Goal: Task Accomplishment & Management: Manage account settings

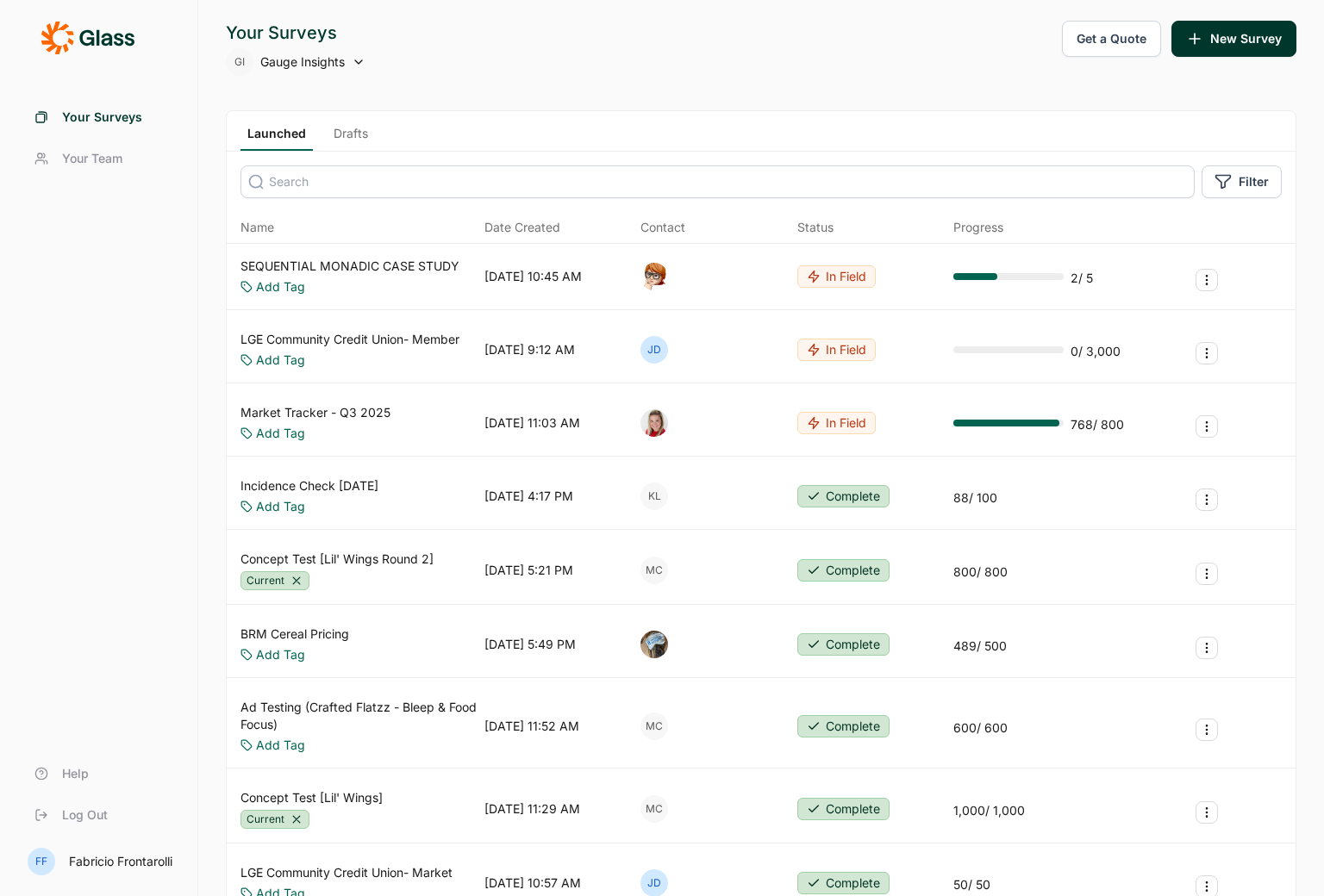
click at [99, 152] on span "Your Team" at bounding box center [91, 158] width 60 height 17
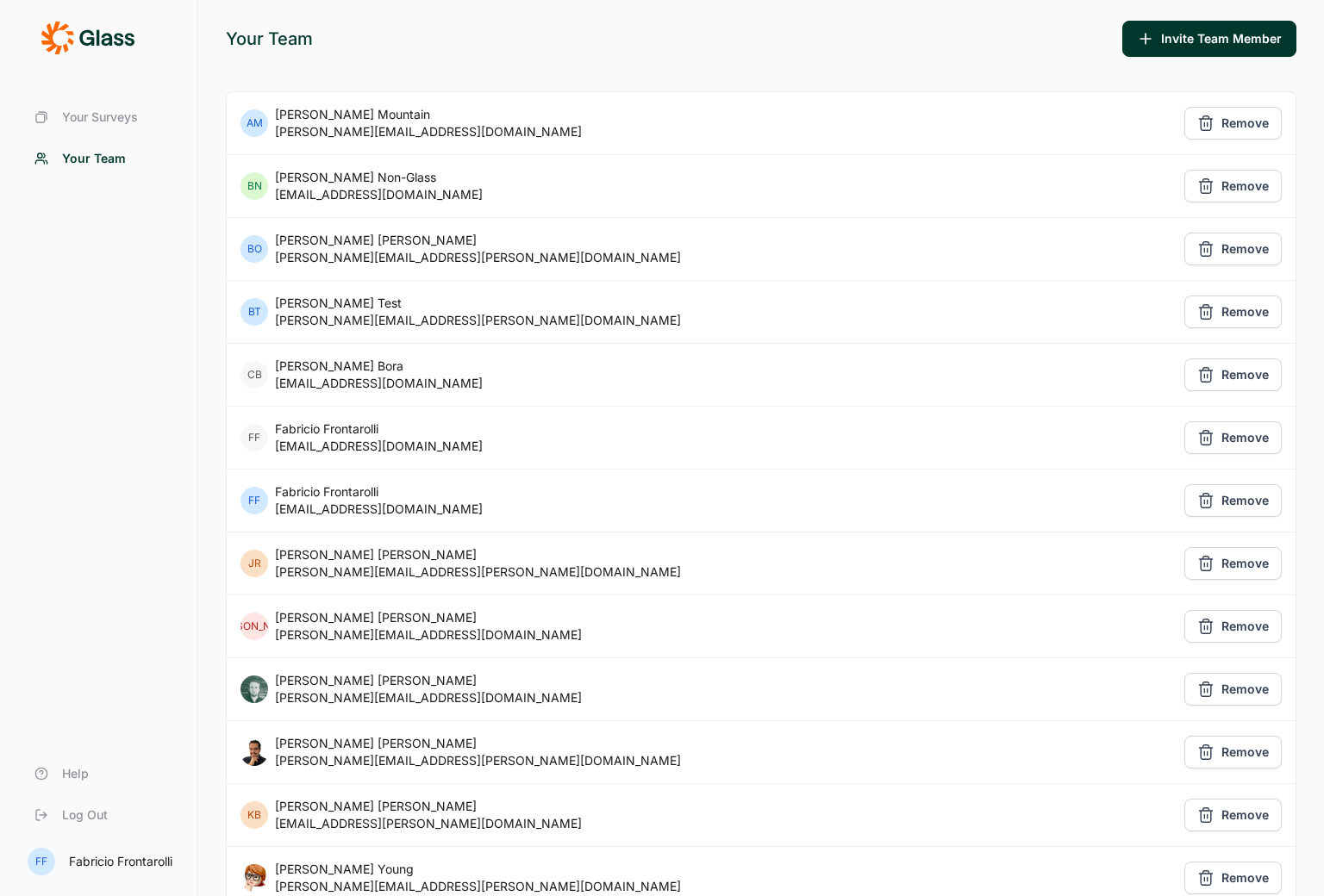
click at [1149, 41] on icon "button" at bounding box center [1145, 39] width 18 height 17
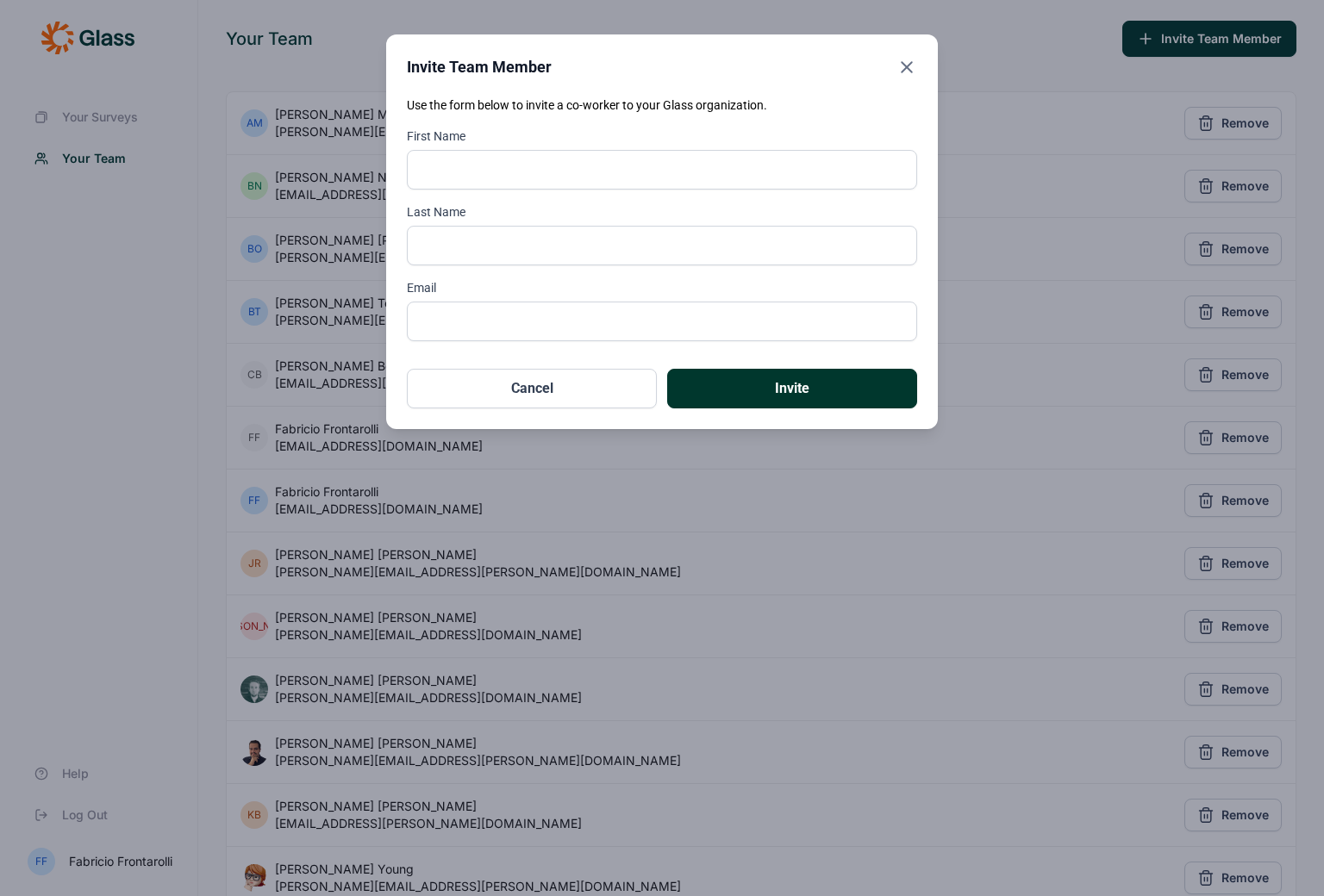
click at [909, 69] on icon "Close" at bounding box center [907, 67] width 20 height 20
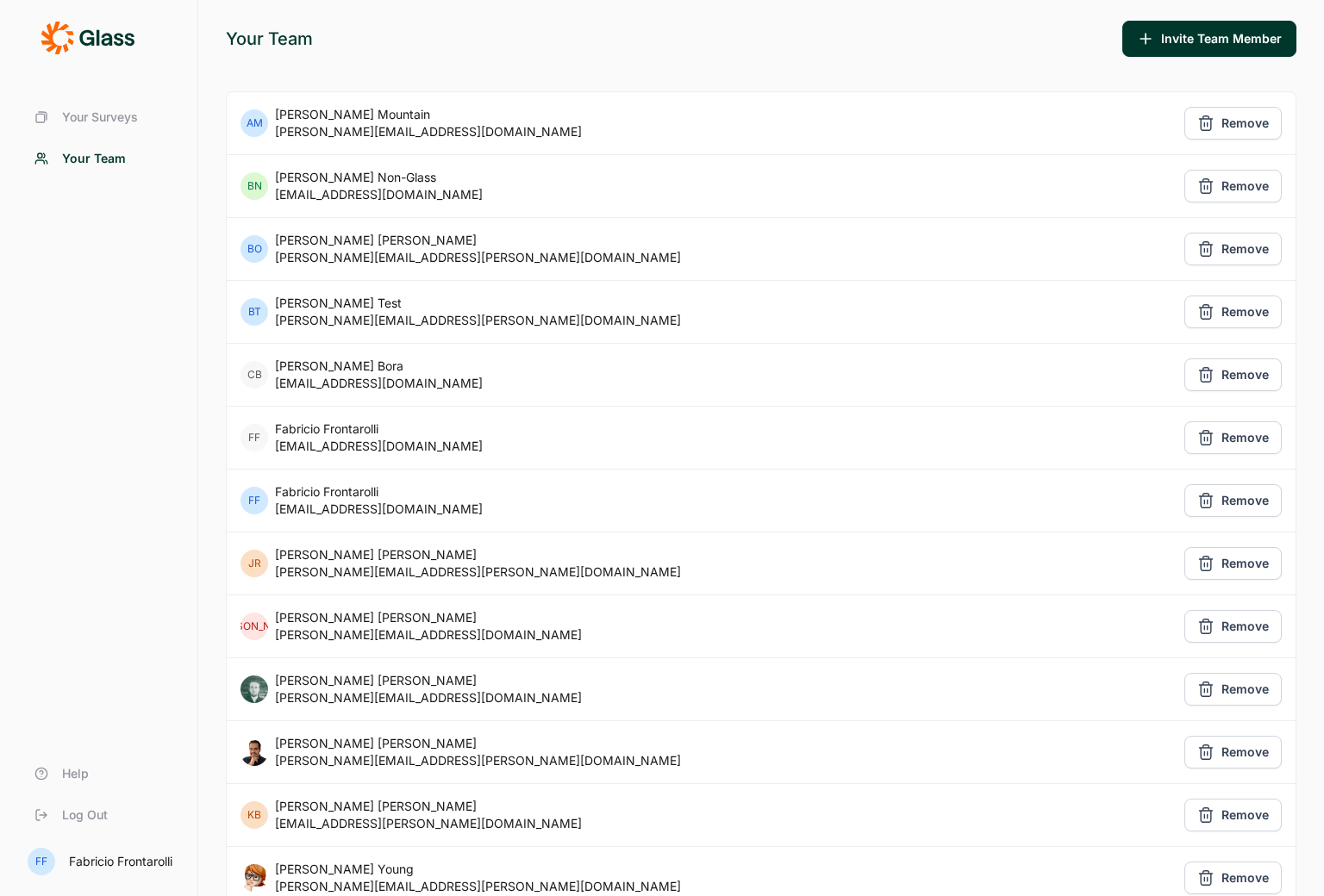
click at [122, 857] on div "[PERSON_NAME]" at bounding box center [121, 861] width 103 height 12
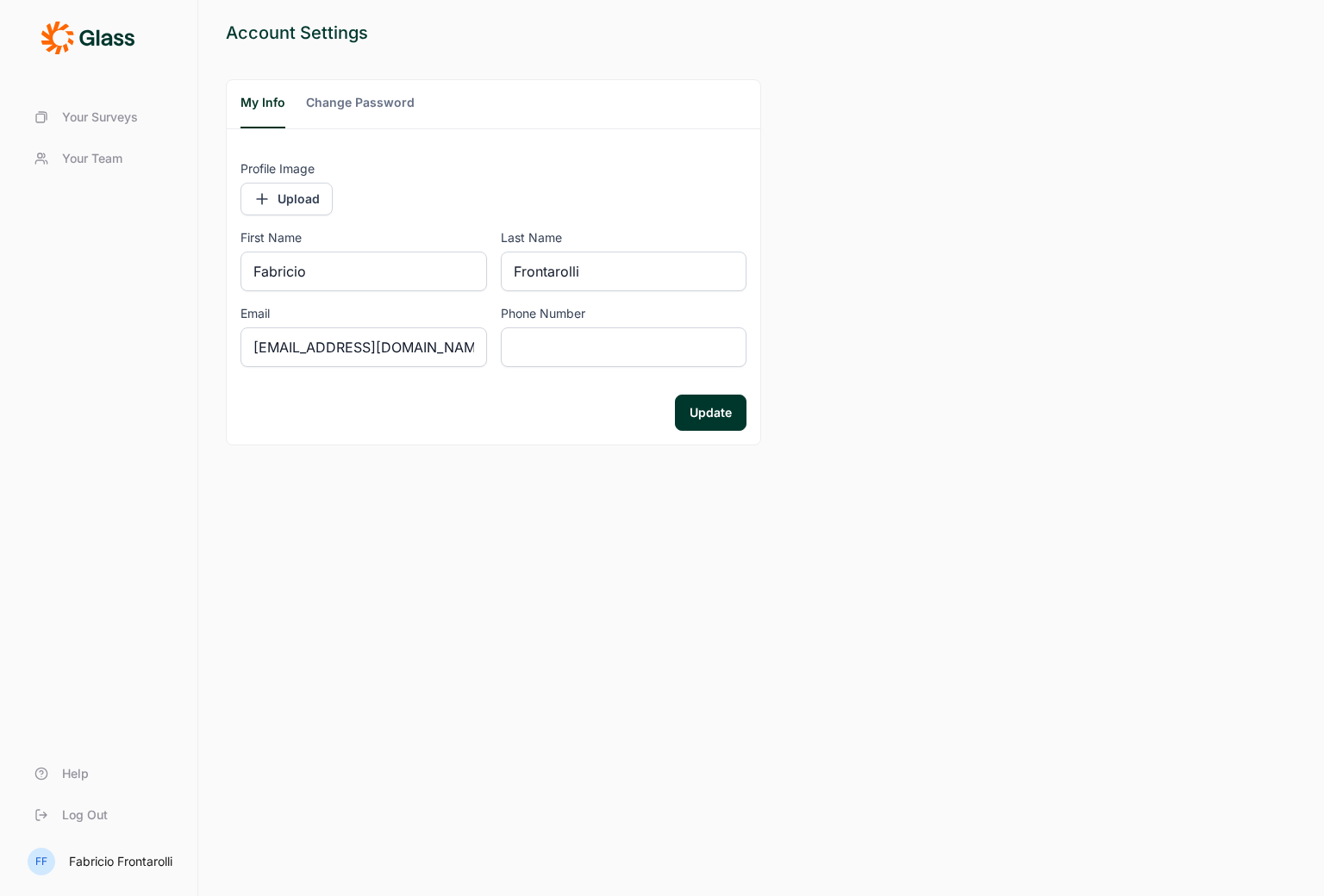
click at [54, 41] on icon at bounding box center [88, 37] width 94 height 34
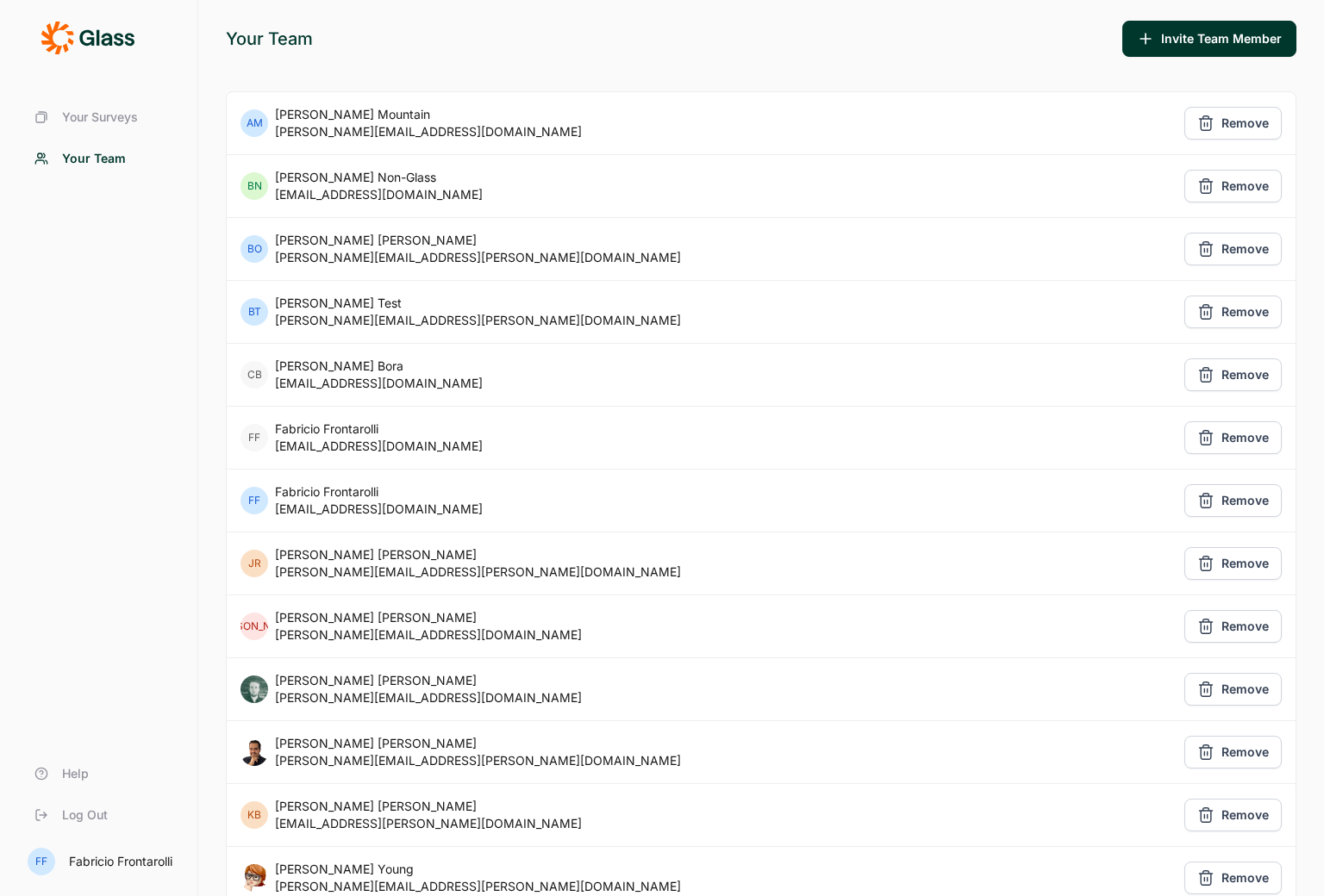
click at [666, 56] on div "Your Team Invite Team Member" at bounding box center [761, 38] width 1071 height 36
click at [74, 33] on icon at bounding box center [88, 37] width 94 height 34
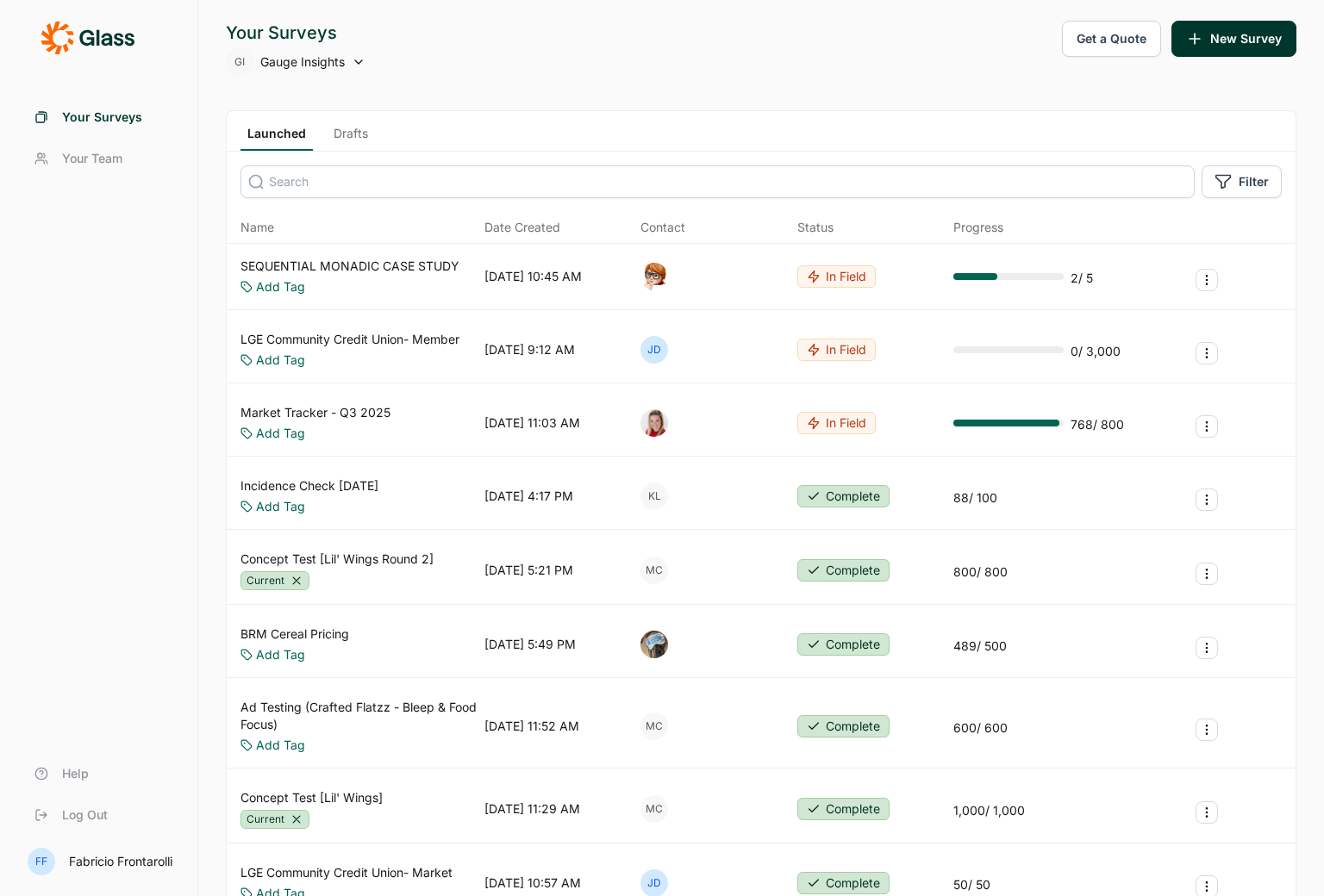
click at [608, 63] on div "Your Surveys GI Gauge Insights Get a Quote New Survey" at bounding box center [761, 48] width 1071 height 55
click at [658, 56] on div "Your Surveys GI Gauge Insights Get a Quote New Survey" at bounding box center [761, 48] width 1071 height 55
click at [1128, 33] on button "Get a Quote" at bounding box center [1111, 38] width 100 height 36
click at [1192, 50] on button "New Survey" at bounding box center [1234, 38] width 125 height 36
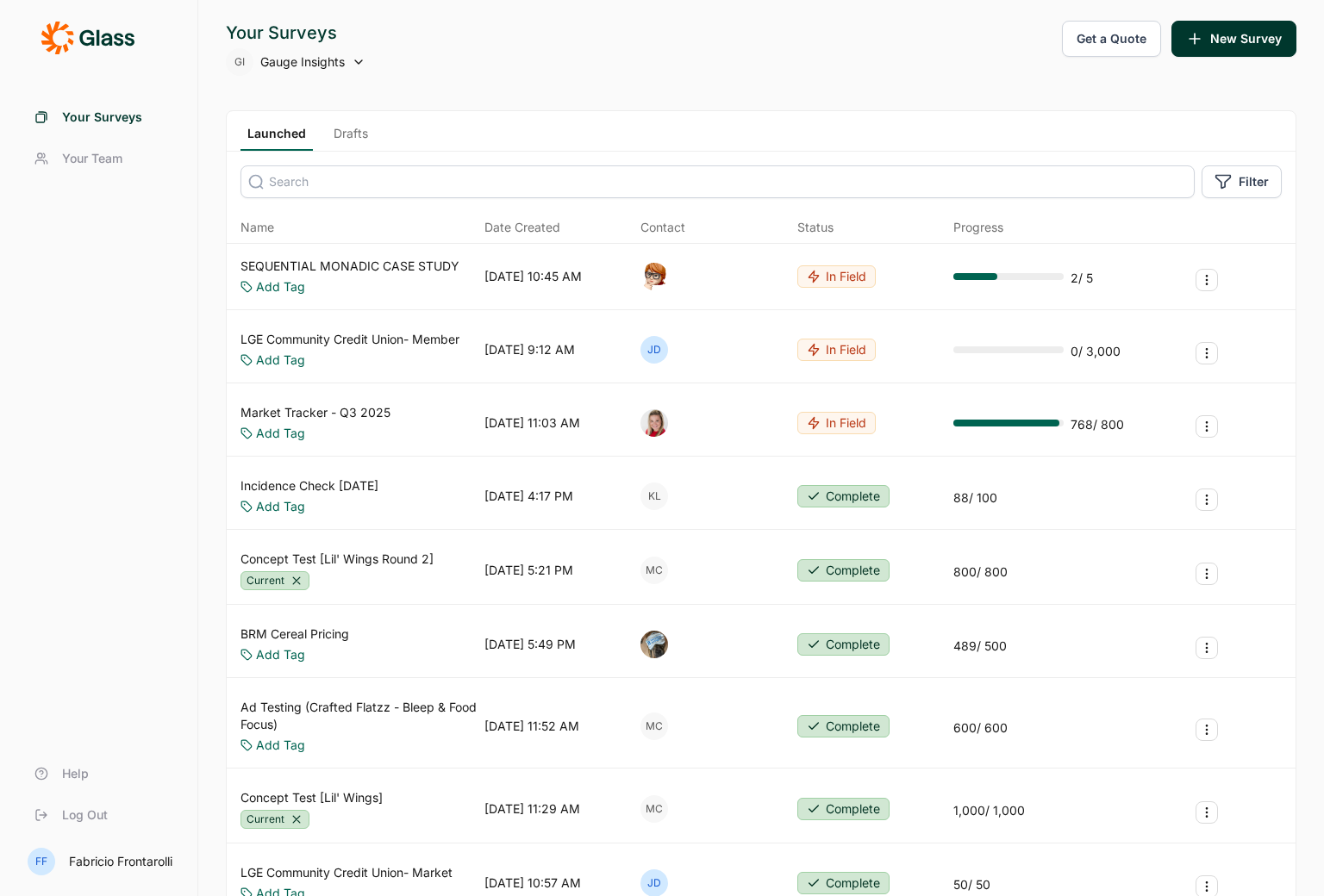
click at [662, 40] on div "Your Surveys GI Gauge Insights Get a Quote New Survey" at bounding box center [761, 48] width 1071 height 55
click at [331, 65] on span "Gauge Insights" at bounding box center [302, 62] width 85 height 17
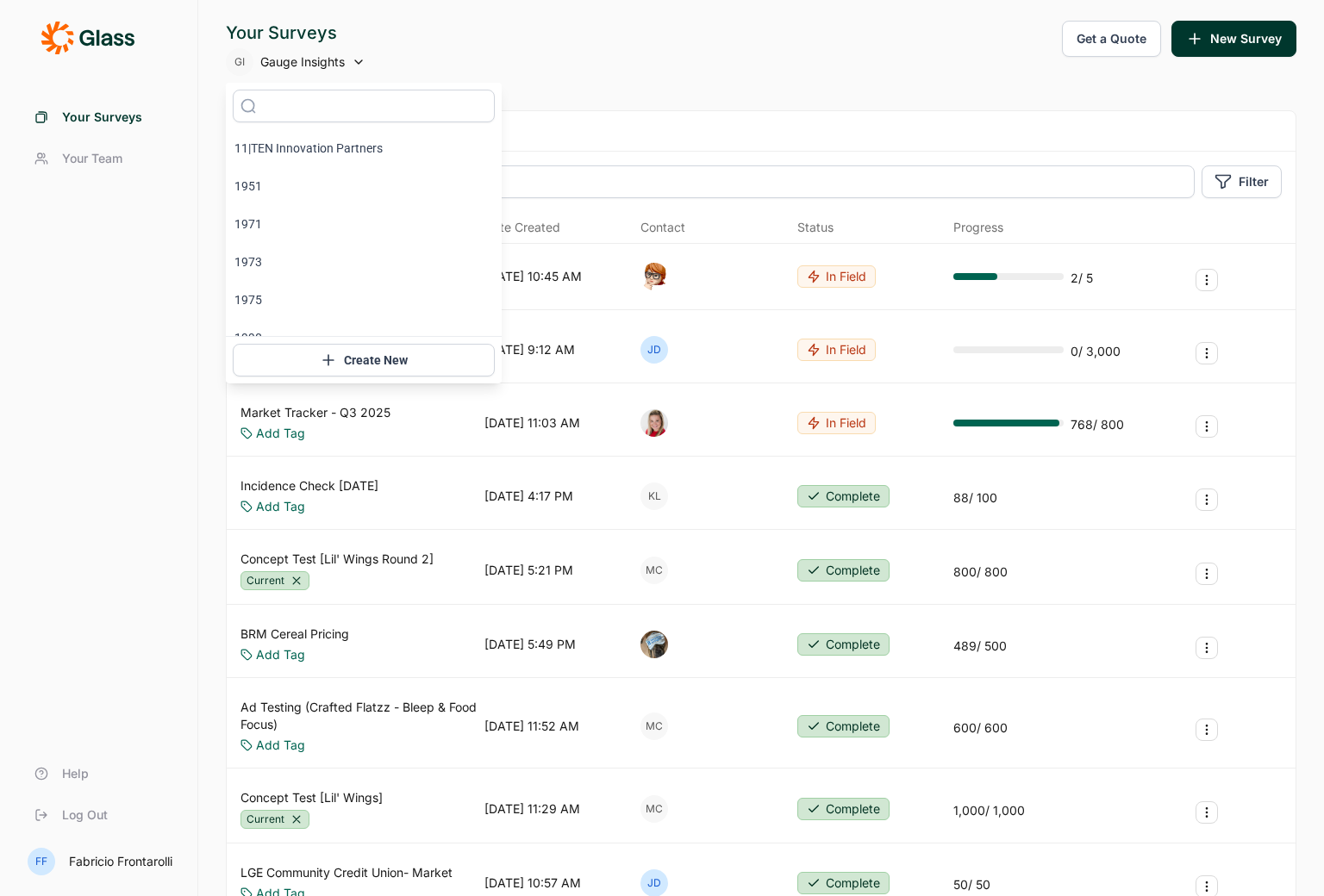
click at [741, 50] on div "Your Surveys GI Gauge Insights Get a Quote New Survey" at bounding box center [761, 48] width 1071 height 55
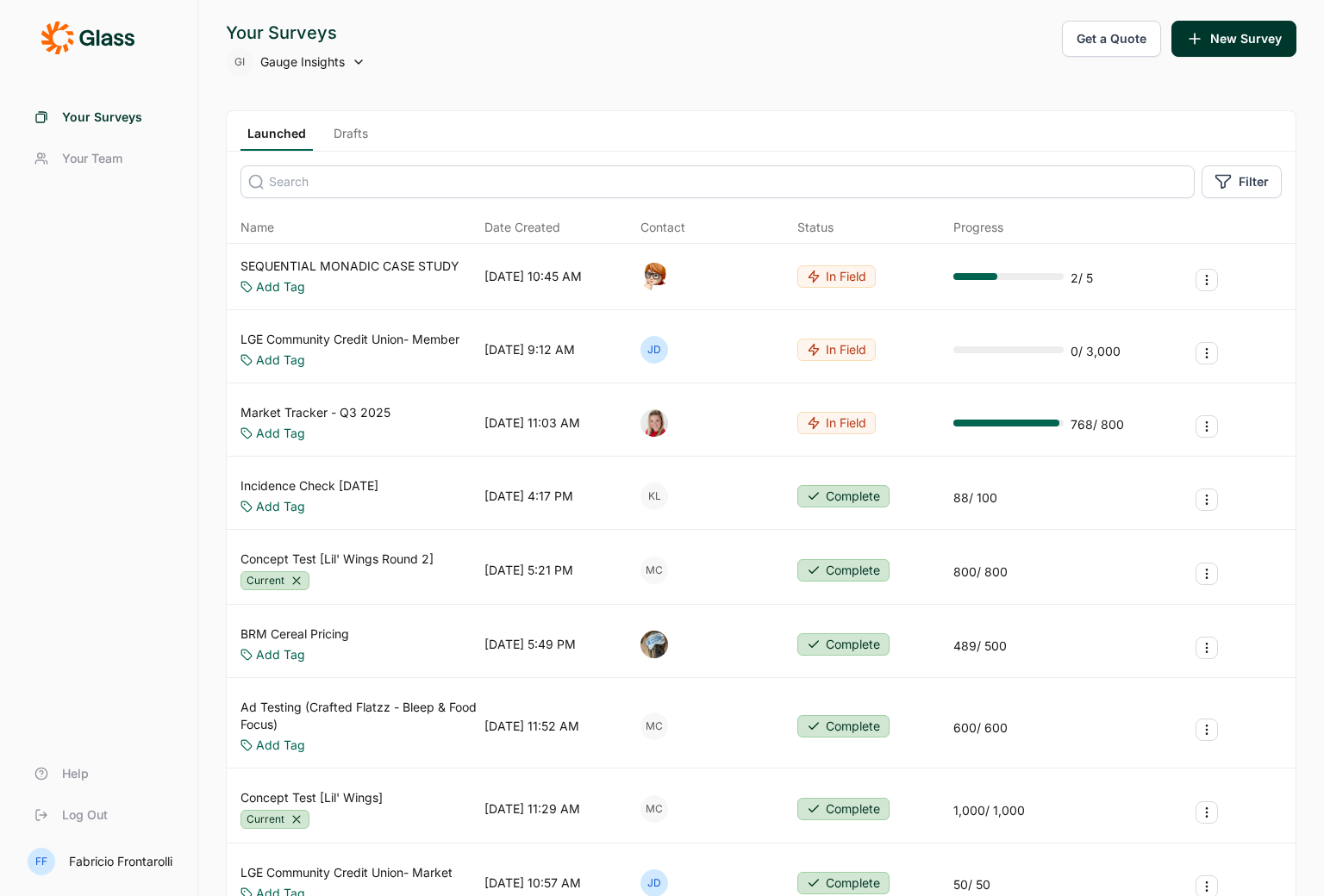
click at [459, 63] on div "Your Surveys GI Gauge Insights Get a Quote New Survey" at bounding box center [761, 48] width 1071 height 55
click at [354, 64] on icon at bounding box center [358, 62] width 14 height 14
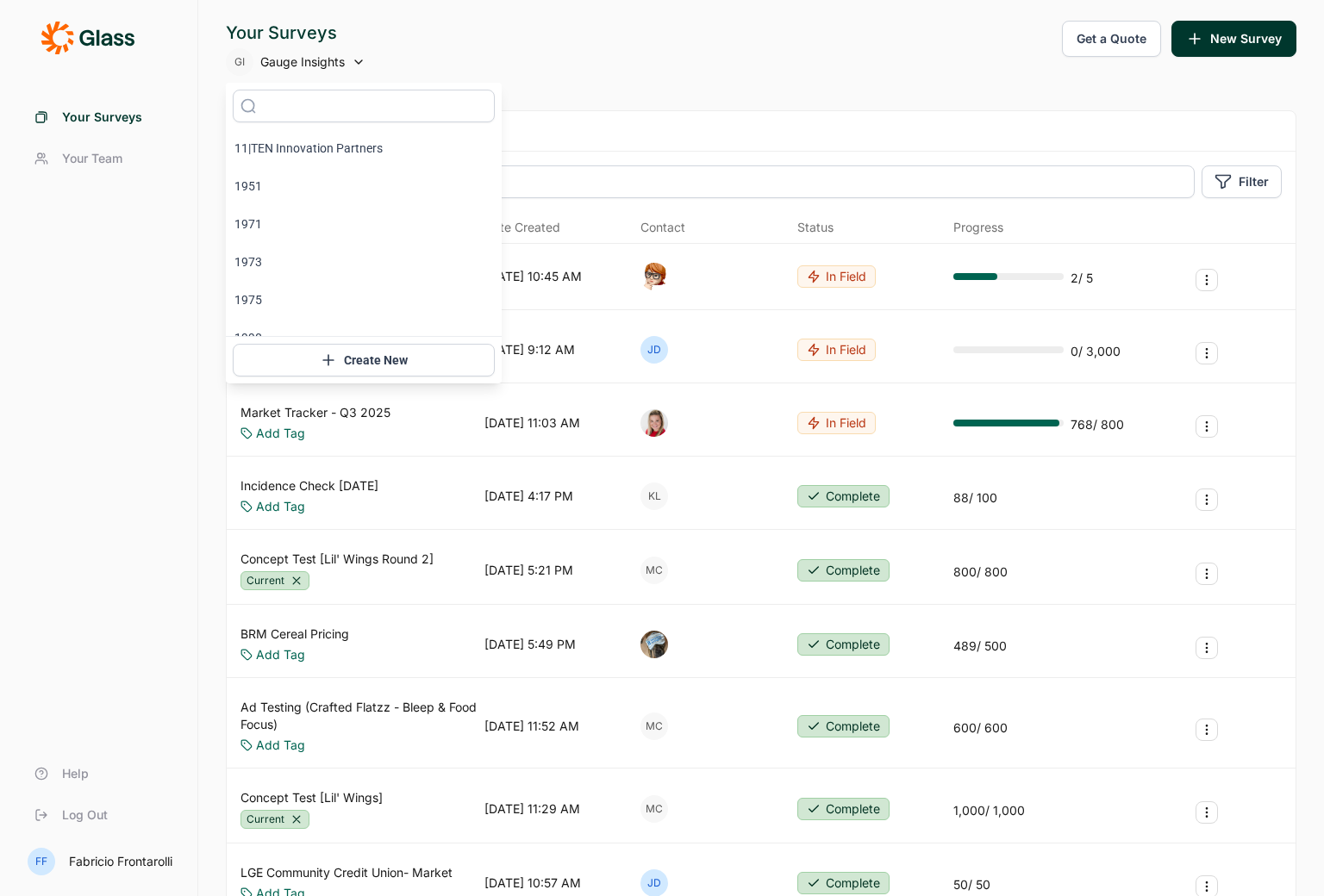
click at [377, 354] on button "Create New" at bounding box center [364, 360] width 262 height 33
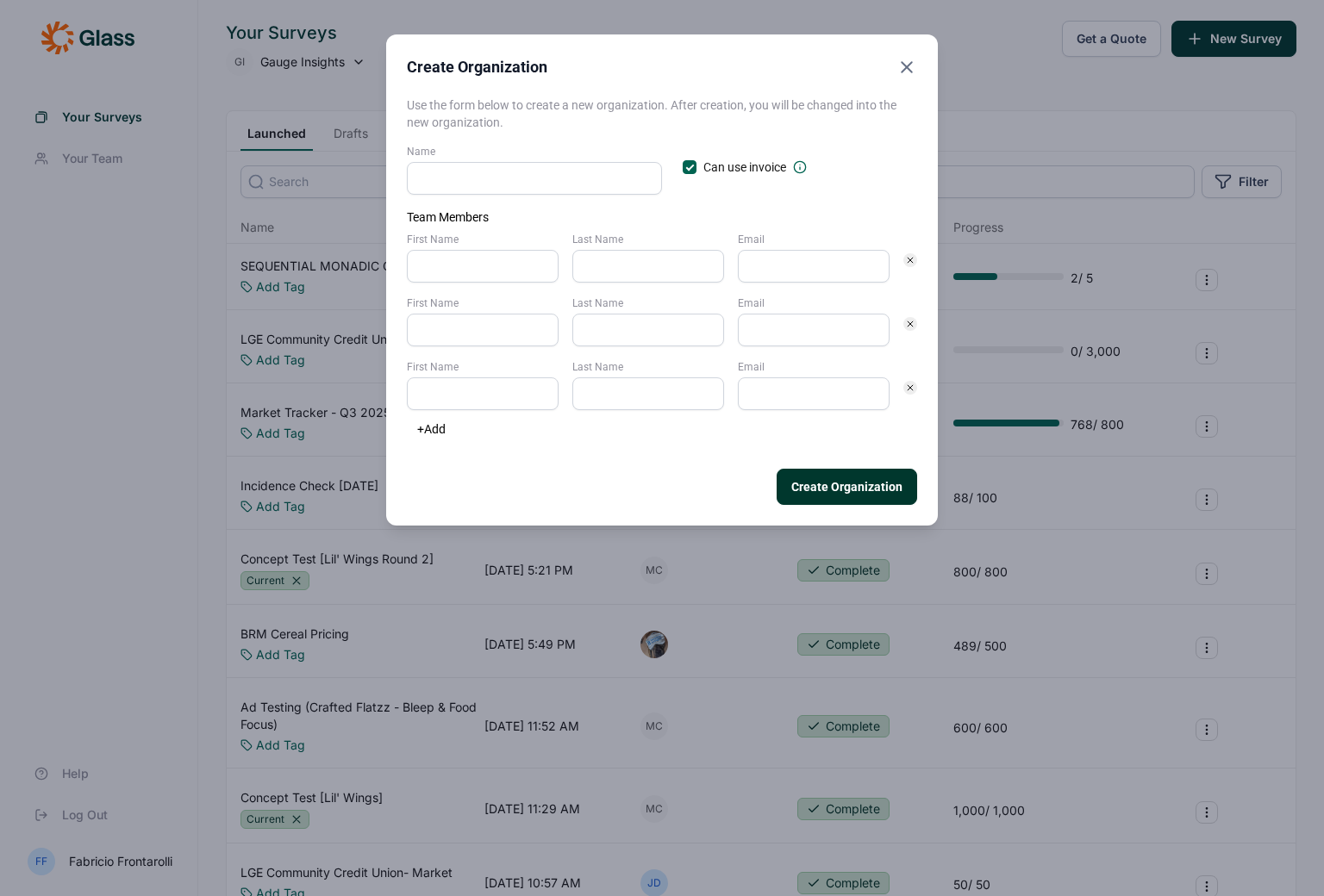
click at [904, 72] on icon "Close" at bounding box center [907, 67] width 20 height 20
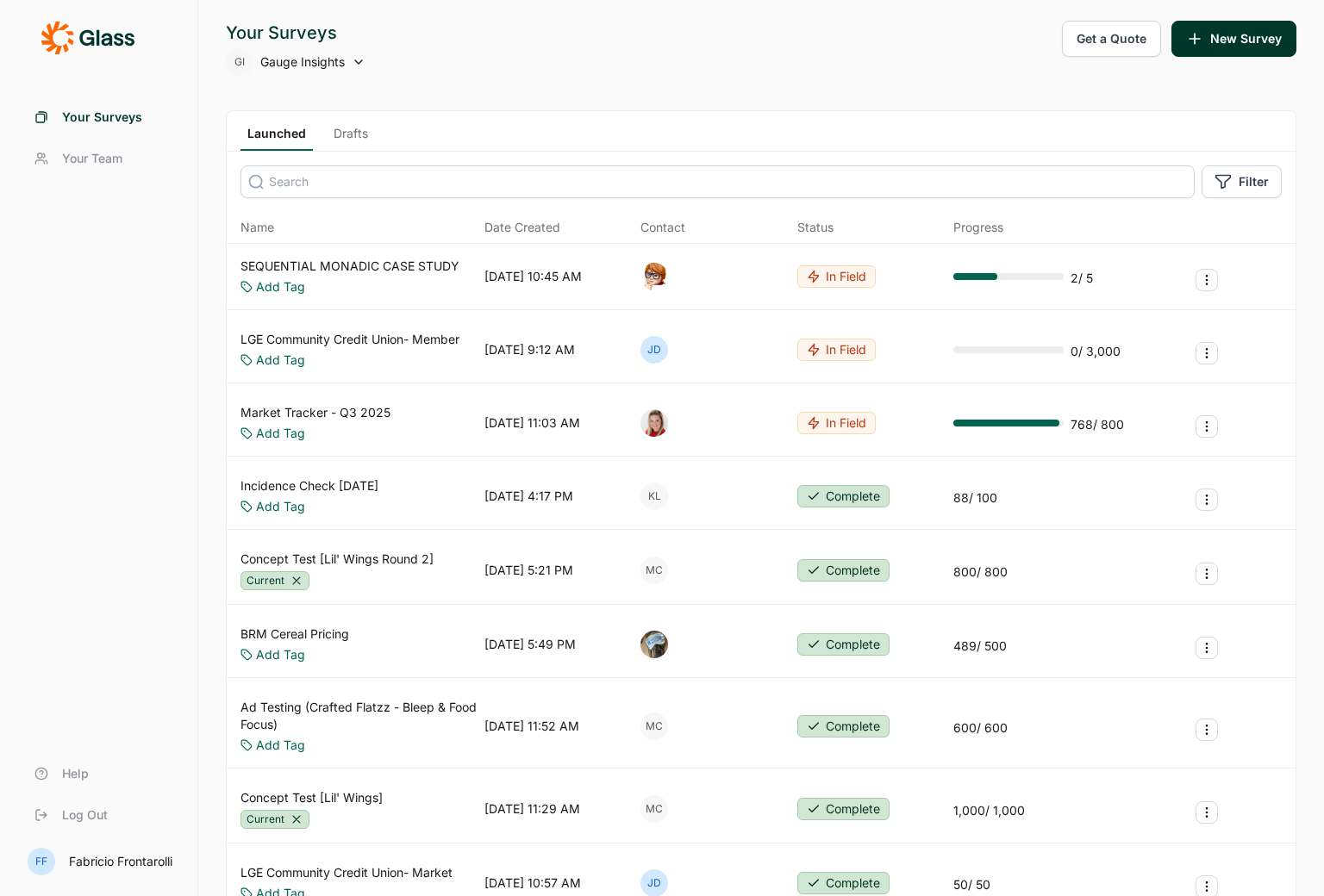
click at [98, 145] on link "Your Team" at bounding box center [98, 158] width 156 height 41
